Goal: Check status: Check status

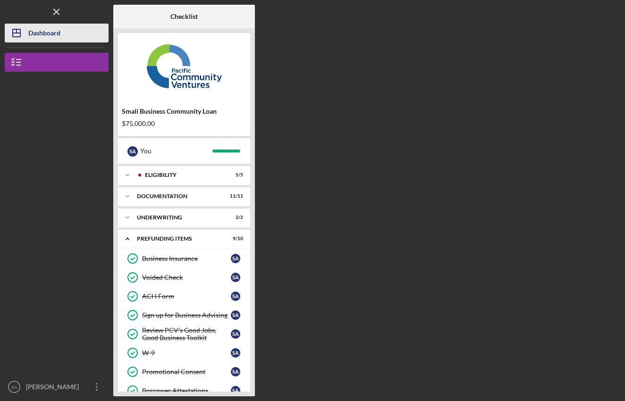
click at [31, 39] on div "Dashboard" at bounding box center [44, 34] width 32 height 21
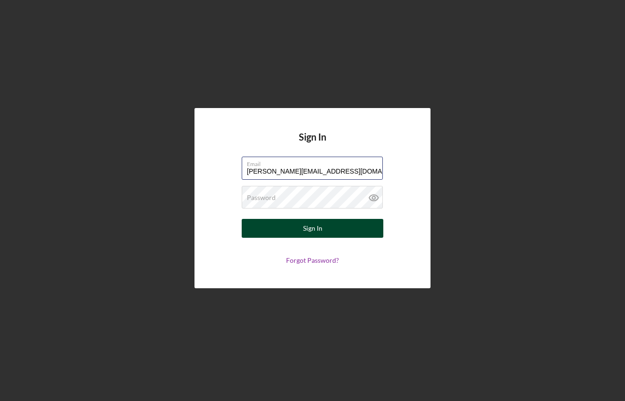
type input "[PERSON_NAME][EMAIL_ADDRESS][DOMAIN_NAME]"
click at [290, 234] on button "Sign In" at bounding box center [313, 228] width 142 height 19
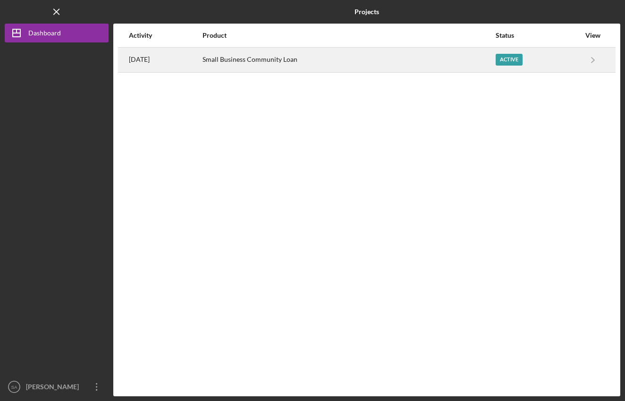
click at [339, 62] on div "Small Business Community Loan" at bounding box center [348, 60] width 292 height 24
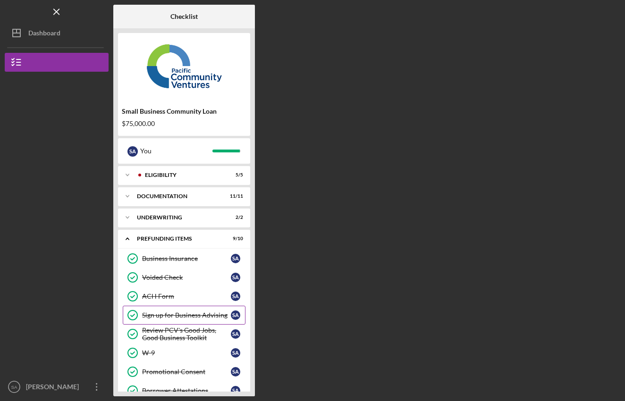
scroll to position [56, 0]
